Goal: Information Seeking & Learning: Learn about a topic

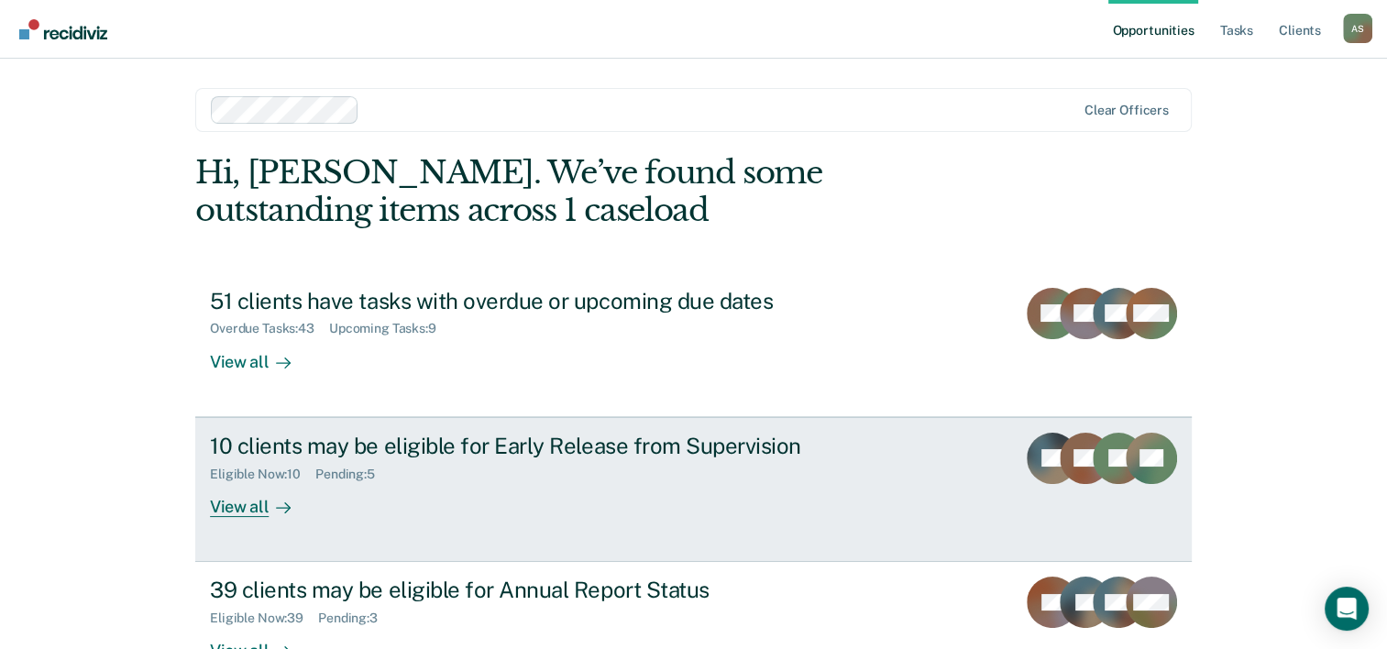
click at [440, 440] on div "10 clients may be eligible for Early Release from Supervision" at bounding box center [532, 446] width 644 height 27
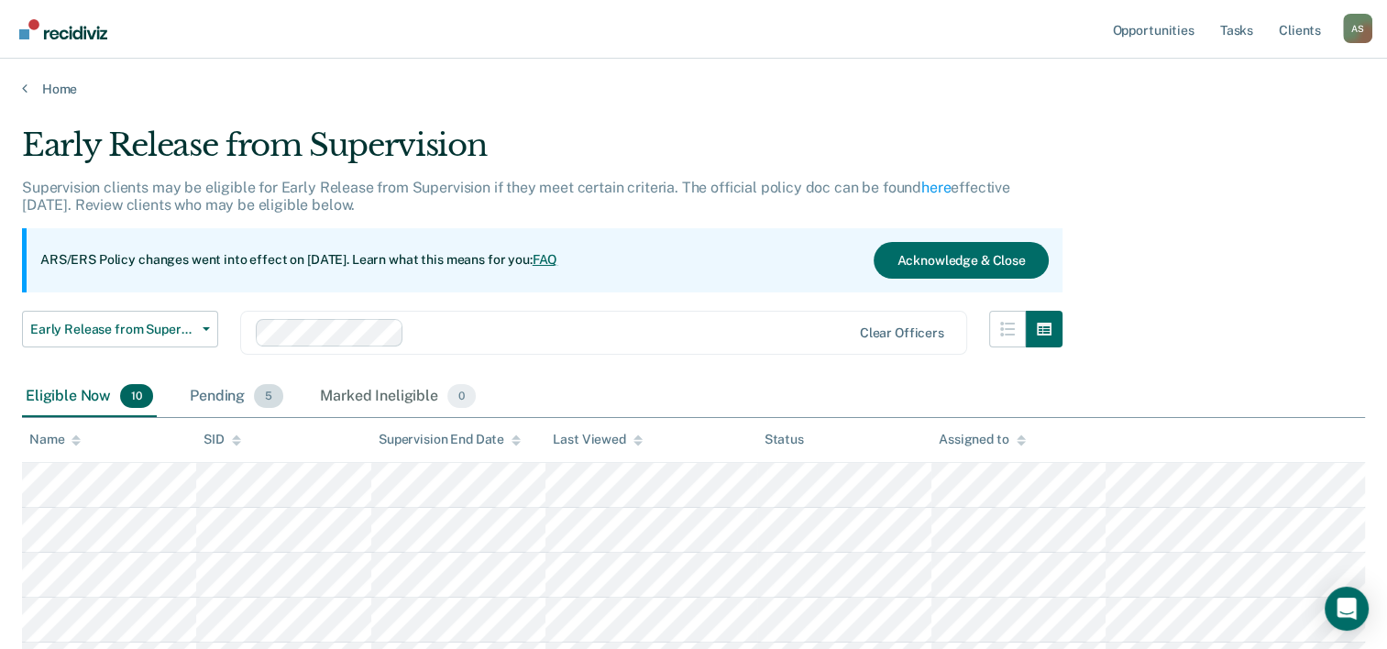
click at [249, 385] on div "Pending 5" at bounding box center [236, 397] width 101 height 40
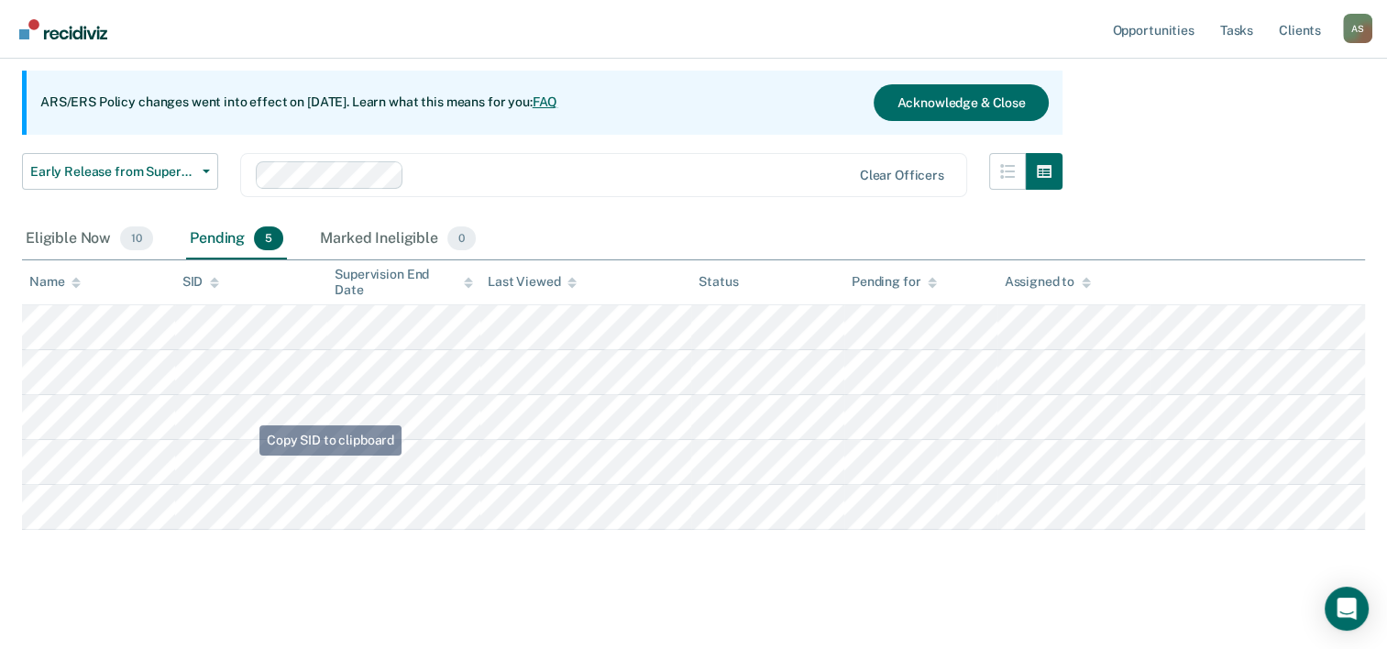
scroll to position [169, 0]
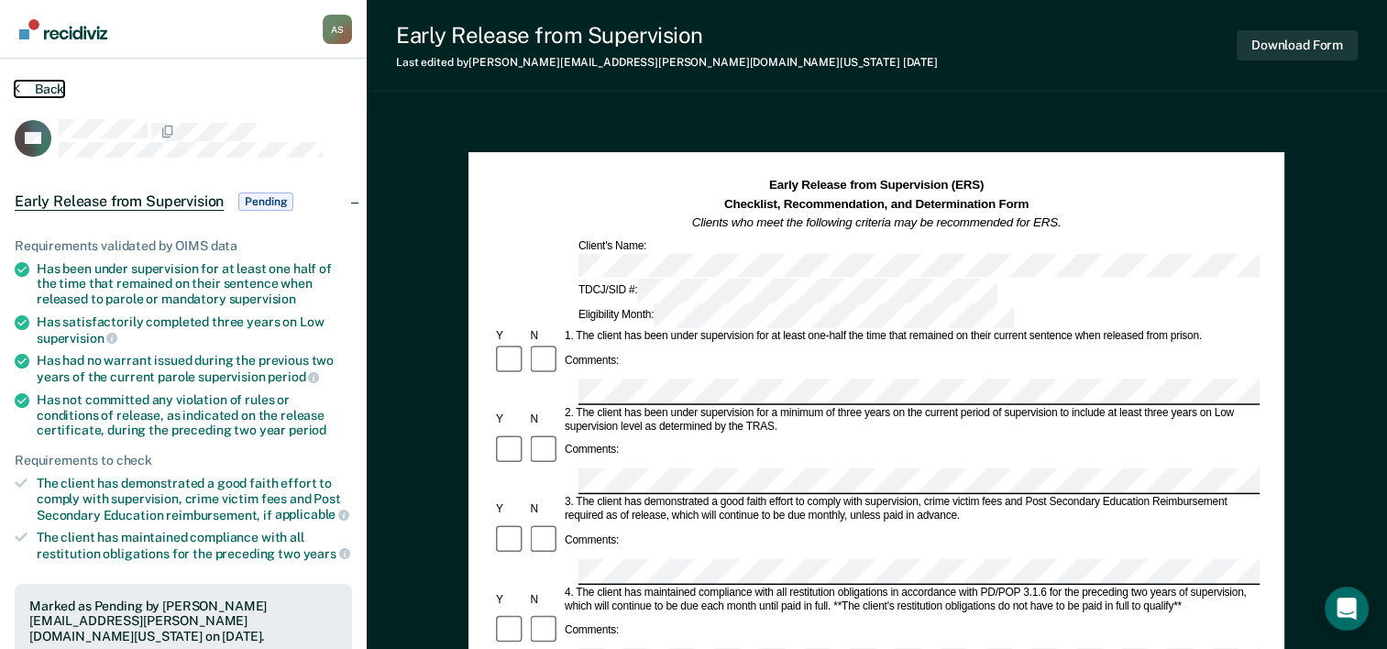
click at [63, 89] on button "Back" at bounding box center [40, 89] width 50 height 17
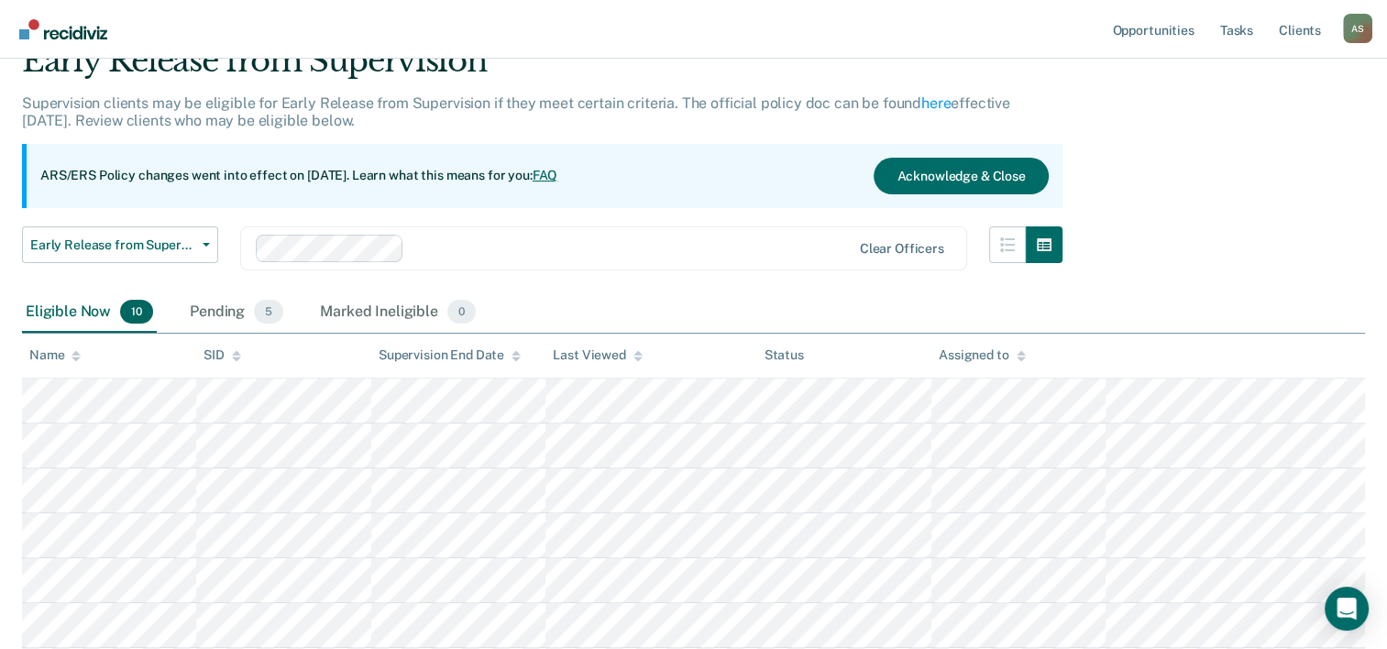
scroll to position [183, 0]
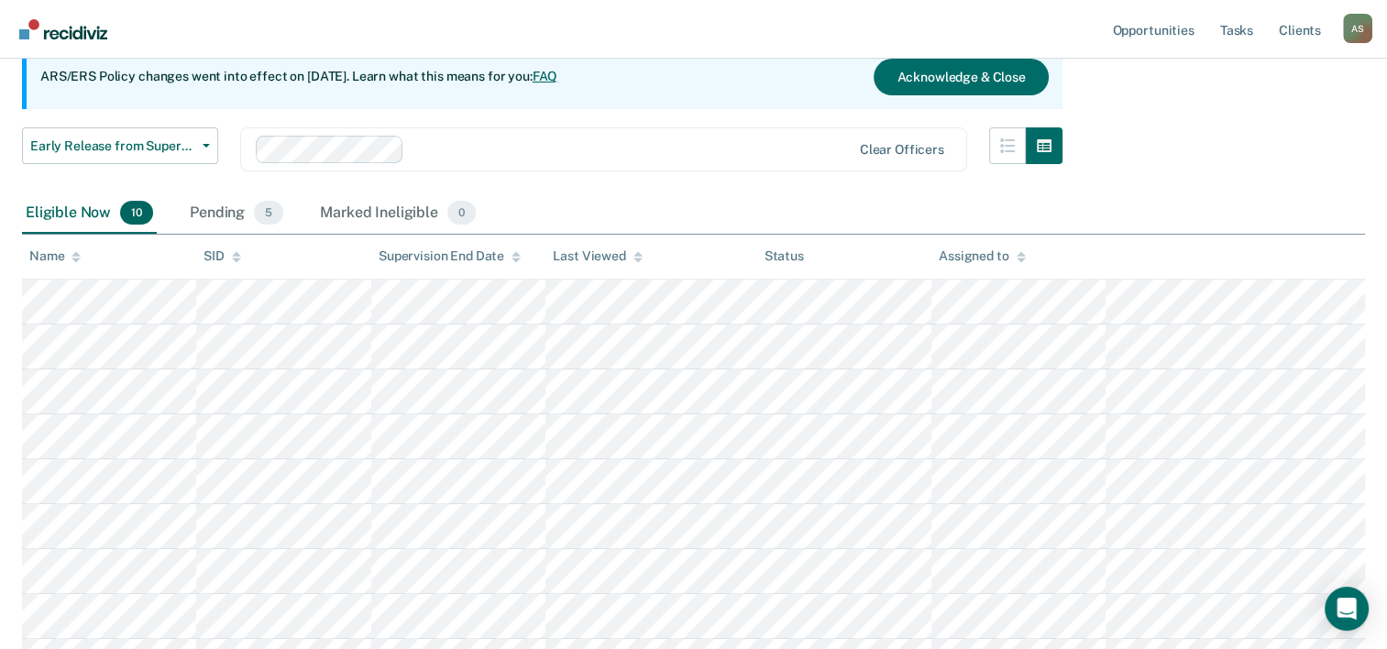
click at [223, 204] on div "Pending 5" at bounding box center [236, 213] width 101 height 40
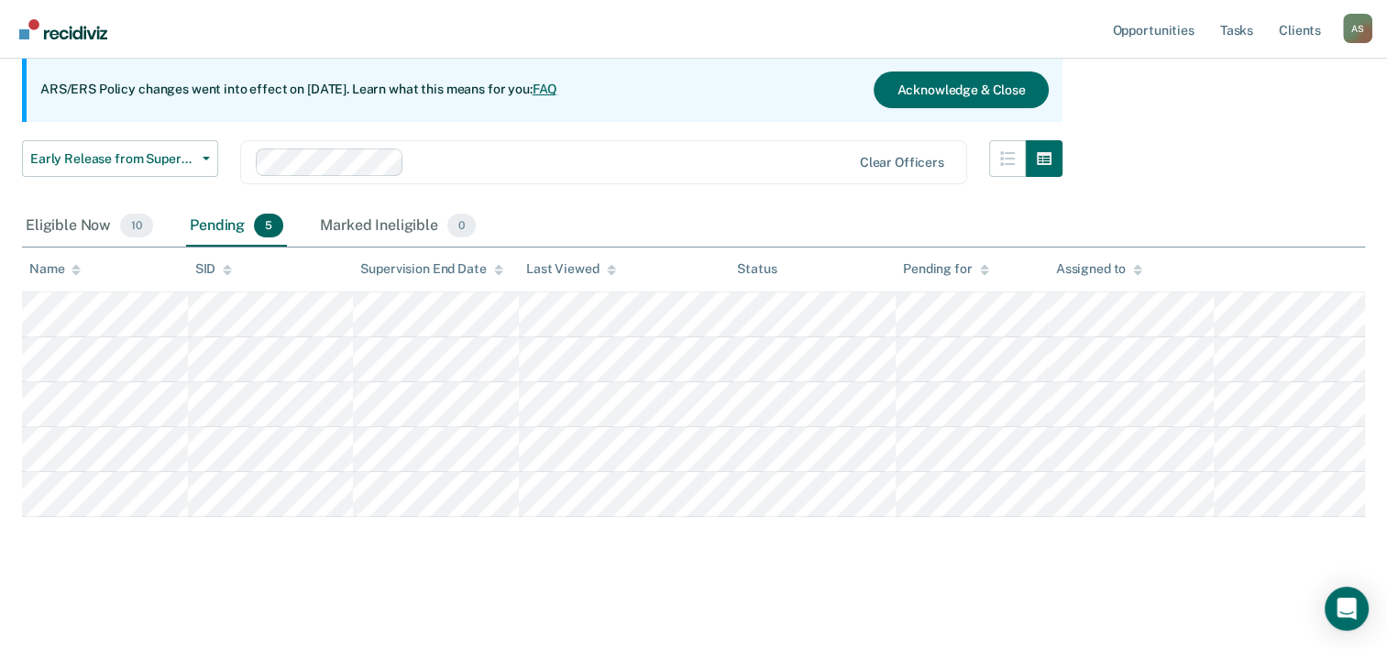
scroll to position [169, 0]
